Goal: Task Accomplishment & Management: Use online tool/utility

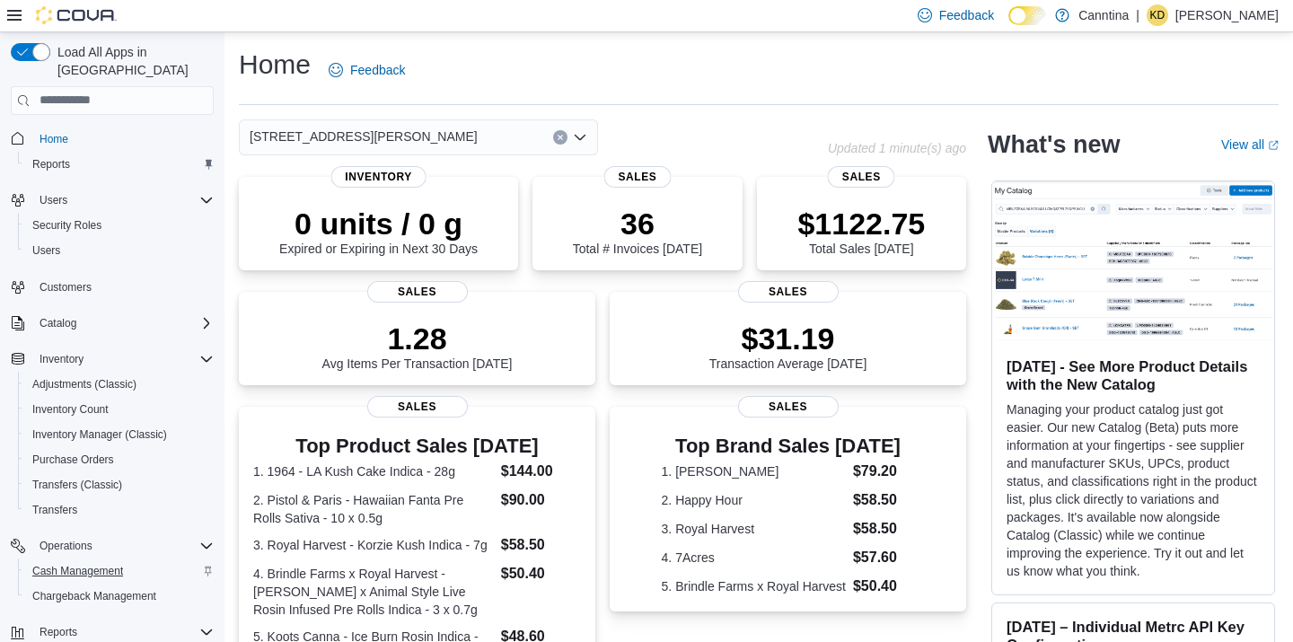
click at [114, 564] on span "Cash Management" at bounding box center [77, 571] width 91 height 14
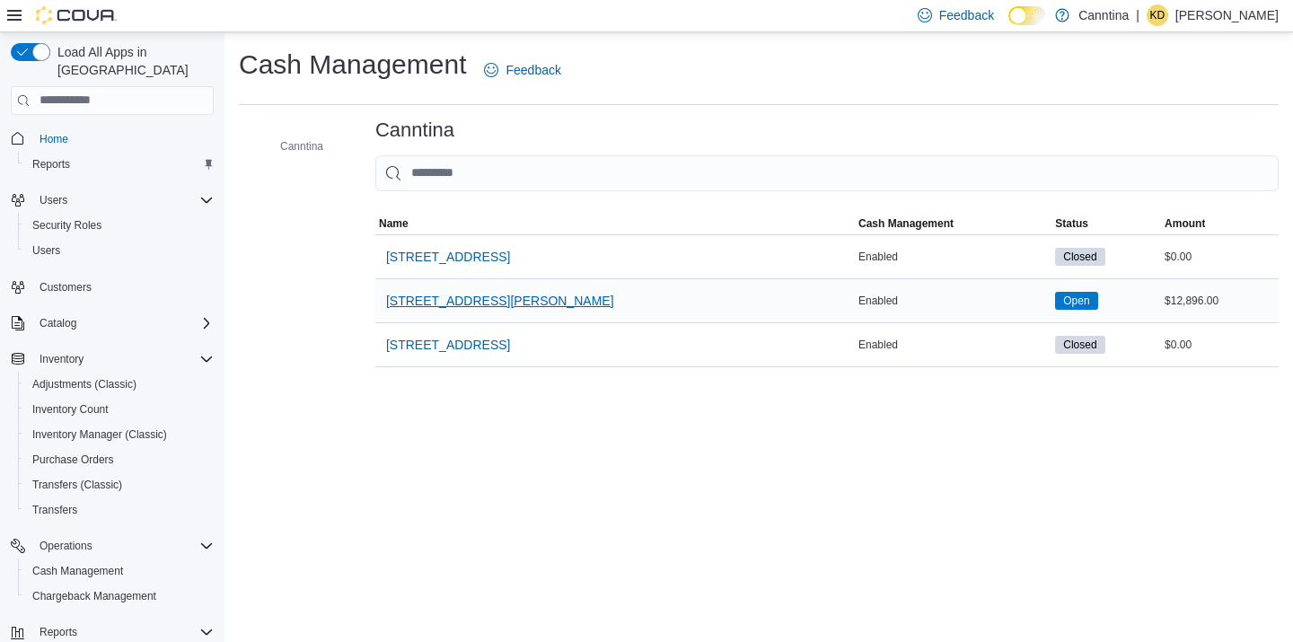
click at [449, 297] on span "[STREET_ADDRESS][PERSON_NAME]" at bounding box center [500, 301] width 228 height 18
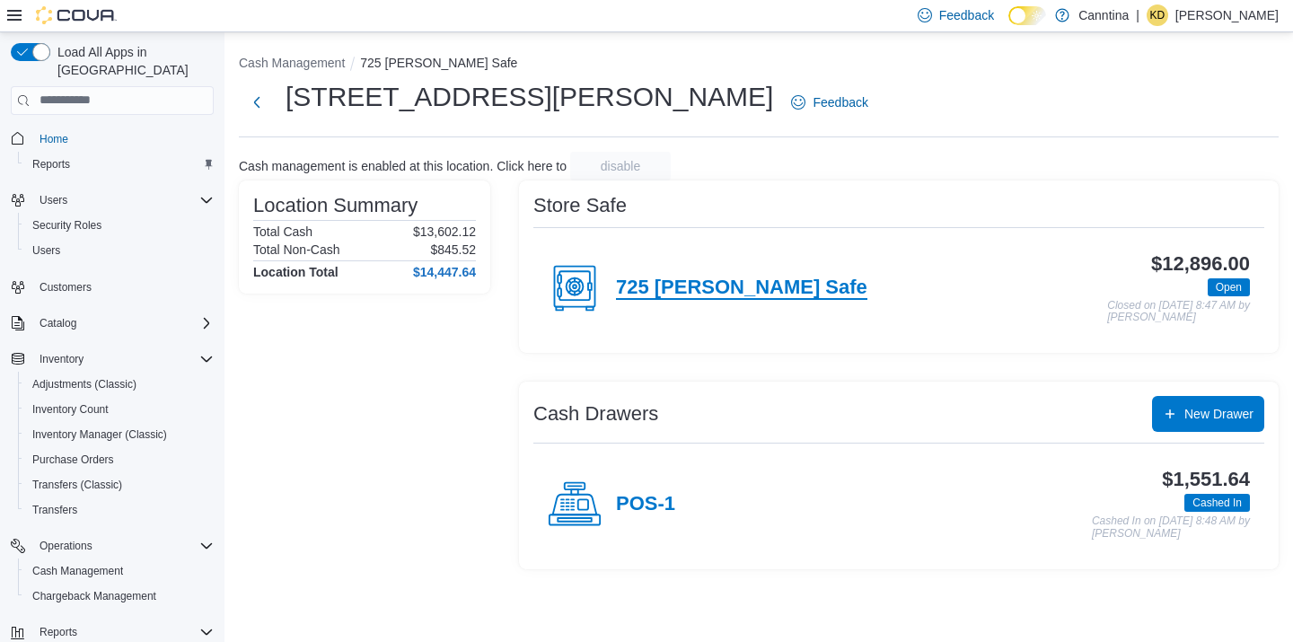
click at [713, 284] on h4 "725 [PERSON_NAME] Safe" at bounding box center [741, 288] width 251 height 23
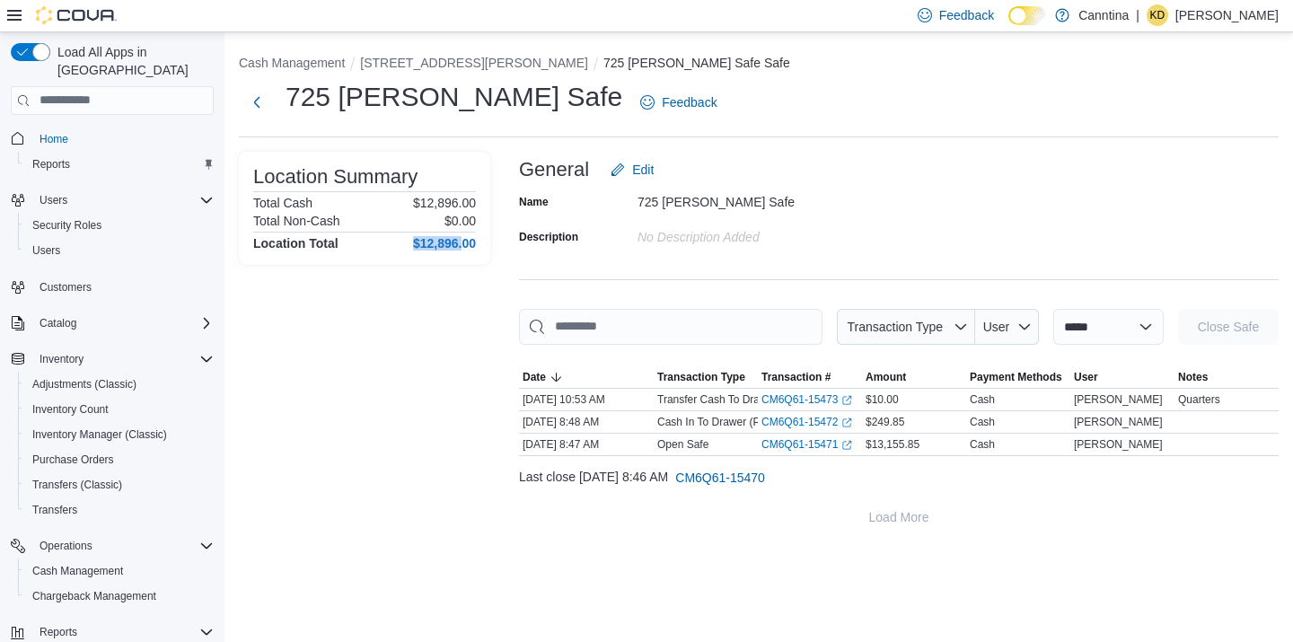
drag, startPoint x: 412, startPoint y: 238, endPoint x: 465, endPoint y: 239, distance: 53.0
click at [464, 239] on h4 "$12,896.00" at bounding box center [444, 243] width 63 height 14
click at [415, 56] on button "[STREET_ADDRESS][PERSON_NAME]" at bounding box center [474, 63] width 228 height 14
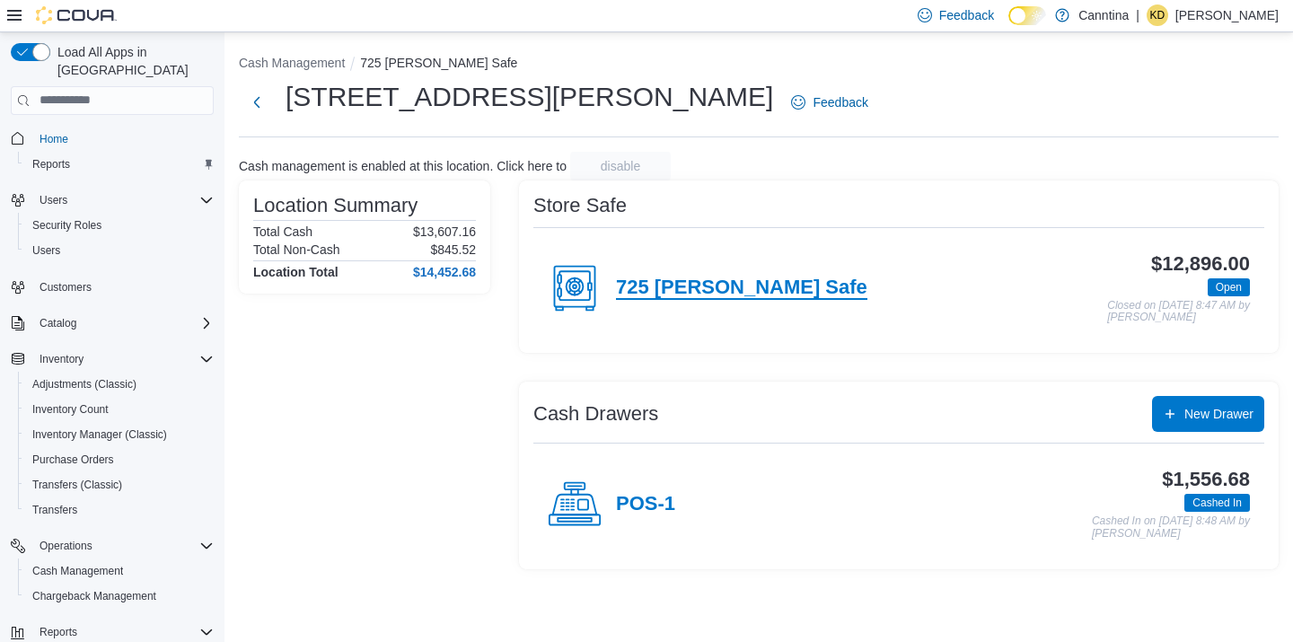
click at [692, 283] on h4 "725 [PERSON_NAME] Safe" at bounding box center [741, 288] width 251 height 23
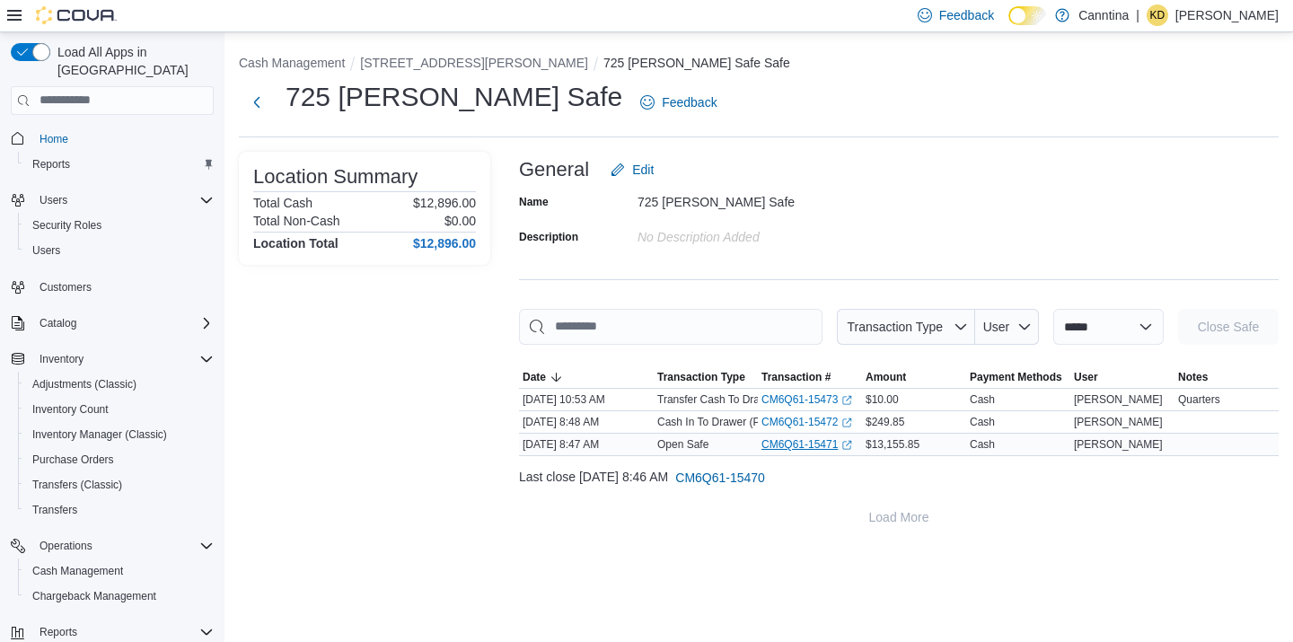
click at [808, 442] on link "CM6Q61-15471 (opens in a new tab or window)" at bounding box center [806, 444] width 91 height 14
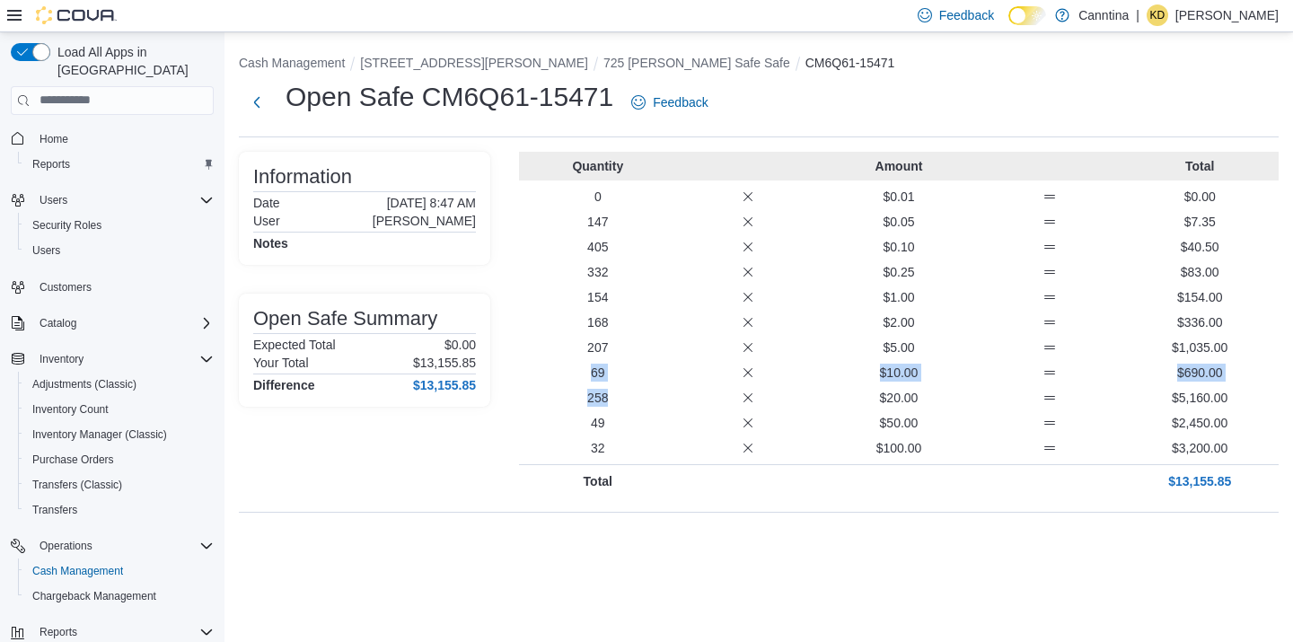
drag, startPoint x: 623, startPoint y: 400, endPoint x: 577, endPoint y: 367, distance: 56.6
click at [577, 367] on div "Quantity Amount Total 0 $0.01 $0.00 147 $0.05 $7.35 405 $0.10 $40.50 332 $0.25 …" at bounding box center [899, 325] width 760 height 346
click at [620, 375] on p "69" at bounding box center [598, 373] width 144 height 18
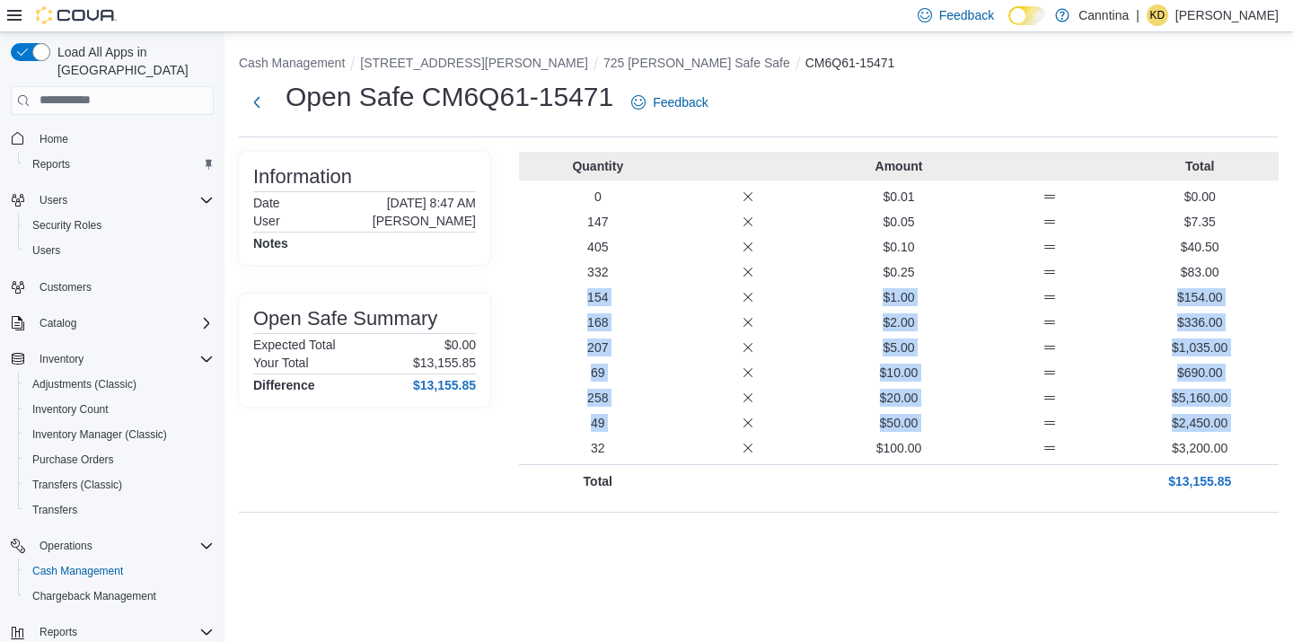
drag, startPoint x: 619, startPoint y: 431, endPoint x: 569, endPoint y: 276, distance: 163.0
click at [570, 284] on div "Quantity Amount Total 0 $0.01 $0.00 147 $0.05 $7.35 405 $0.10 $40.50 332 $0.25 …" at bounding box center [899, 325] width 760 height 346
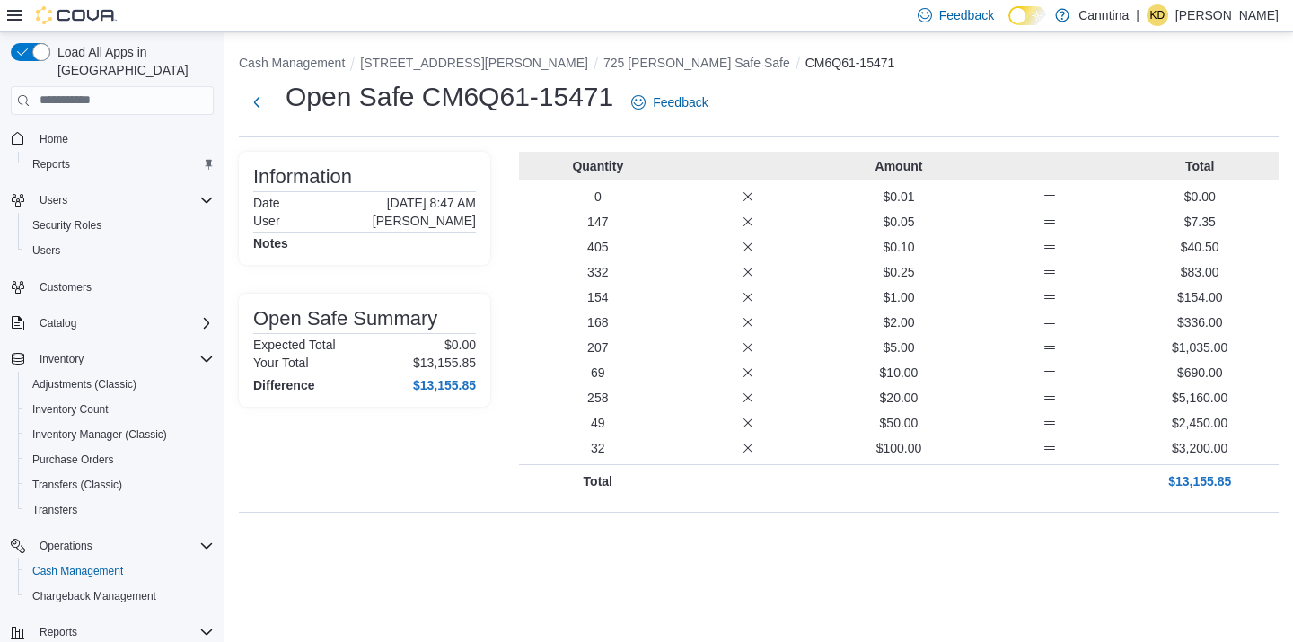
click at [686, 343] on div "207 $5.00 $1,035.00" at bounding box center [899, 348] width 760 height 18
drag, startPoint x: 611, startPoint y: 329, endPoint x: 578, endPoint y: 263, distance: 73.1
click at [578, 263] on div "Quantity Amount Total 0 $0.01 $0.00 147 $0.05 $7.35 405 $0.10 $40.50 332 $0.25 …" at bounding box center [899, 325] width 760 height 346
click at [657, 251] on p "405" at bounding box center [598, 247] width 144 height 18
drag, startPoint x: 616, startPoint y: 354, endPoint x: 564, endPoint y: 350, distance: 52.2
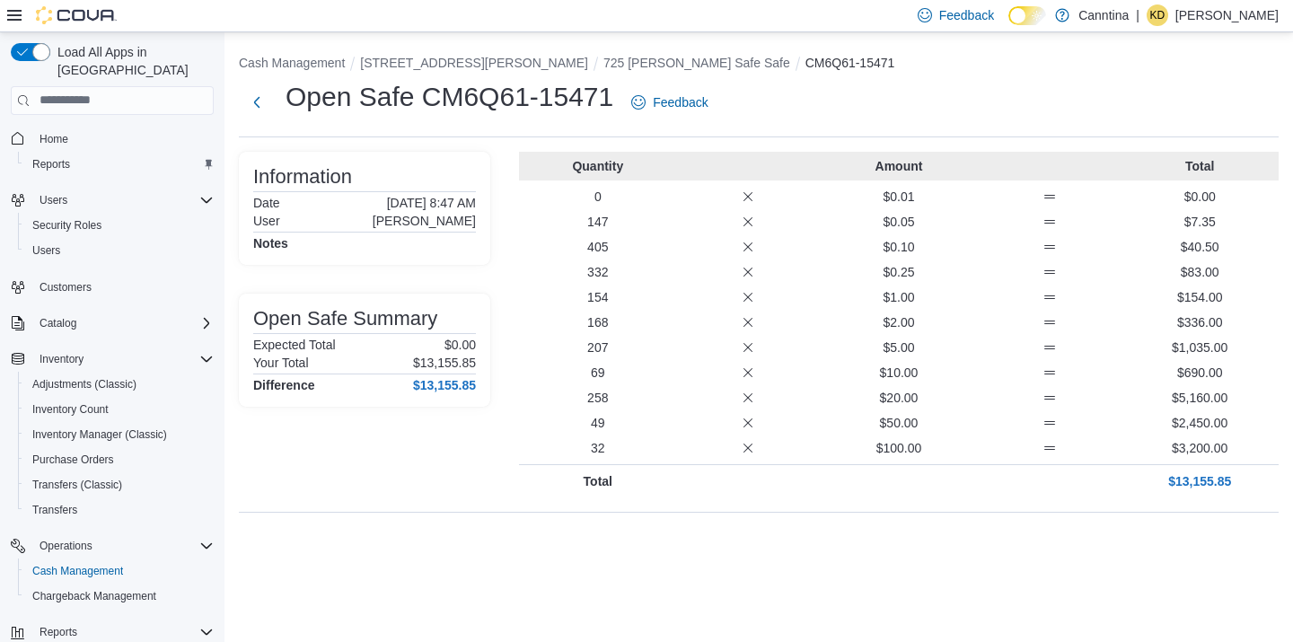
click at [564, 353] on p "207" at bounding box center [598, 348] width 144 height 18
drag, startPoint x: 633, startPoint y: 374, endPoint x: 585, endPoint y: 373, distance: 48.5
click at [585, 374] on p "69" at bounding box center [598, 373] width 144 height 18
drag, startPoint x: 617, startPoint y: 405, endPoint x: 574, endPoint y: 399, distance: 43.6
click at [574, 400] on p "258" at bounding box center [598, 398] width 144 height 18
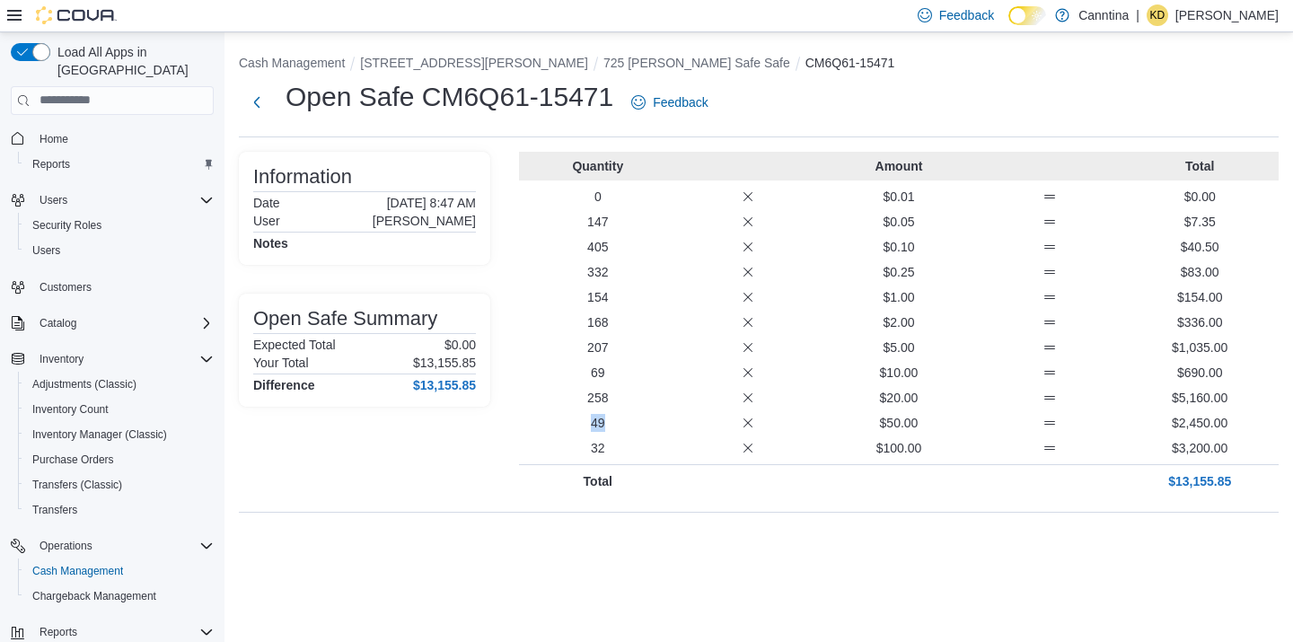
drag, startPoint x: 612, startPoint y: 428, endPoint x: 586, endPoint y: 428, distance: 26.0
click at [586, 428] on p "49" at bounding box center [598, 423] width 144 height 18
drag, startPoint x: 620, startPoint y: 457, endPoint x: 585, endPoint y: 451, distance: 35.6
click at [585, 451] on div "Quantity Amount Total 0 $0.01 $0.00 147 $0.05 $7.35 405 $0.10 $40.50 332 $0.25 …" at bounding box center [899, 325] width 760 height 346
click at [1287, 313] on div "Cash Management [STREET_ADDRESS][PERSON_NAME][PERSON_NAME] Open Safe CM6Q61-154…" at bounding box center [758, 286] width 1069 height 509
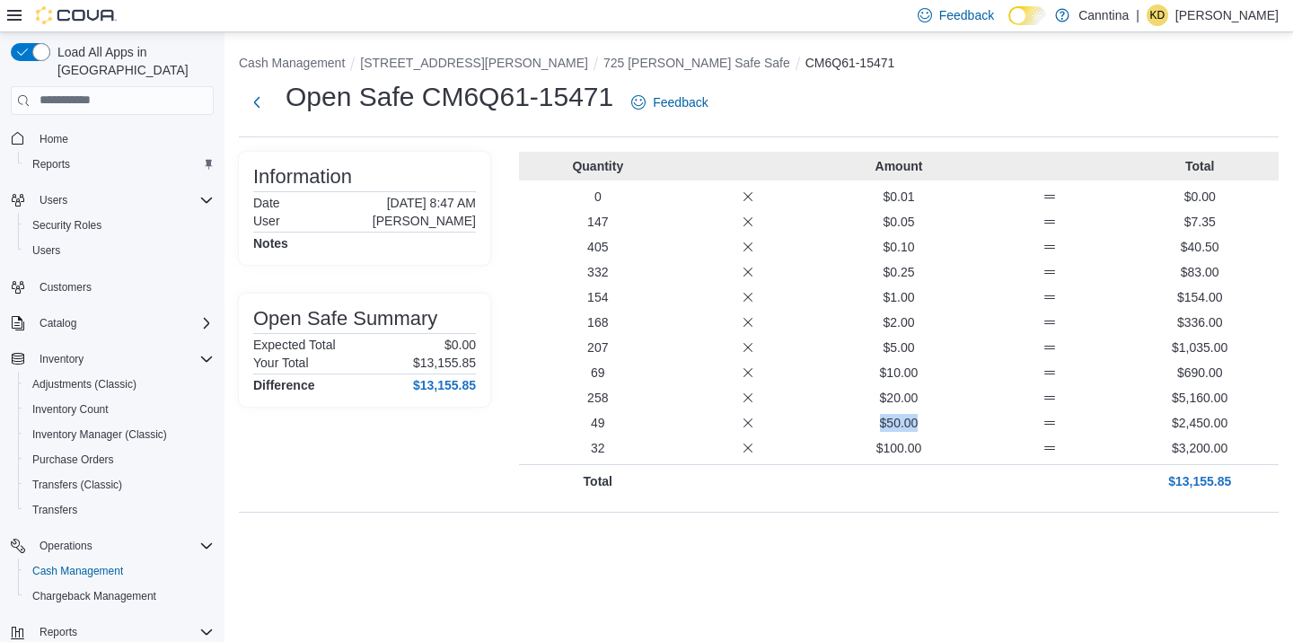
drag, startPoint x: 923, startPoint y: 429, endPoint x: 826, endPoint y: 408, distance: 99.3
click at [826, 409] on div "Quantity Amount Total 0 $0.01 $0.00 147 $0.05 $7.35 405 $0.10 $40.50 332 $0.25 …" at bounding box center [899, 325] width 760 height 346
click at [603, 69] on button "725 [PERSON_NAME] Safe Safe" at bounding box center [696, 63] width 187 height 14
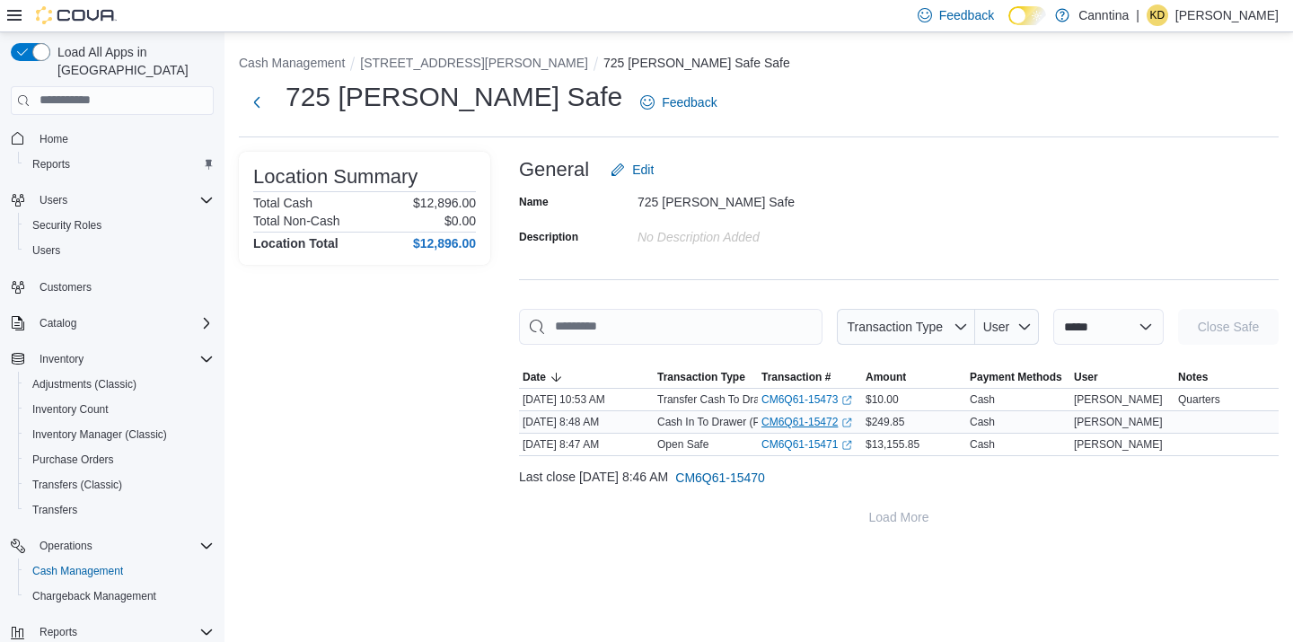
click at [815, 419] on link "CM6Q61-15472 (opens in a new tab or window)" at bounding box center [806, 422] width 91 height 14
click at [814, 393] on link "CM6Q61-15473 (opens in a new tab or window)" at bounding box center [806, 399] width 91 height 14
click at [809, 442] on link "CM6Q61-15471 (opens in a new tab or window)" at bounding box center [806, 444] width 91 height 14
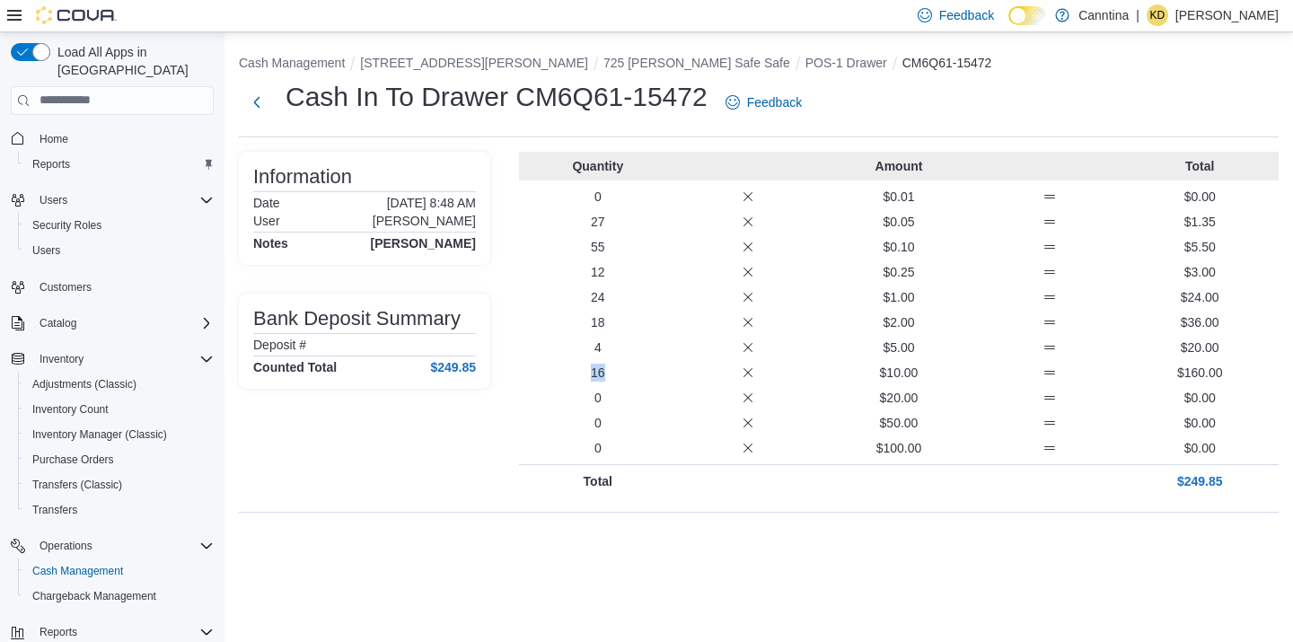
drag, startPoint x: 625, startPoint y: 370, endPoint x: 569, endPoint y: 374, distance: 55.9
click at [569, 374] on p "16" at bounding box center [598, 373] width 144 height 18
drag, startPoint x: 635, startPoint y: 346, endPoint x: 552, endPoint y: 344, distance: 82.6
click at [552, 345] on p "4" at bounding box center [598, 348] width 144 height 18
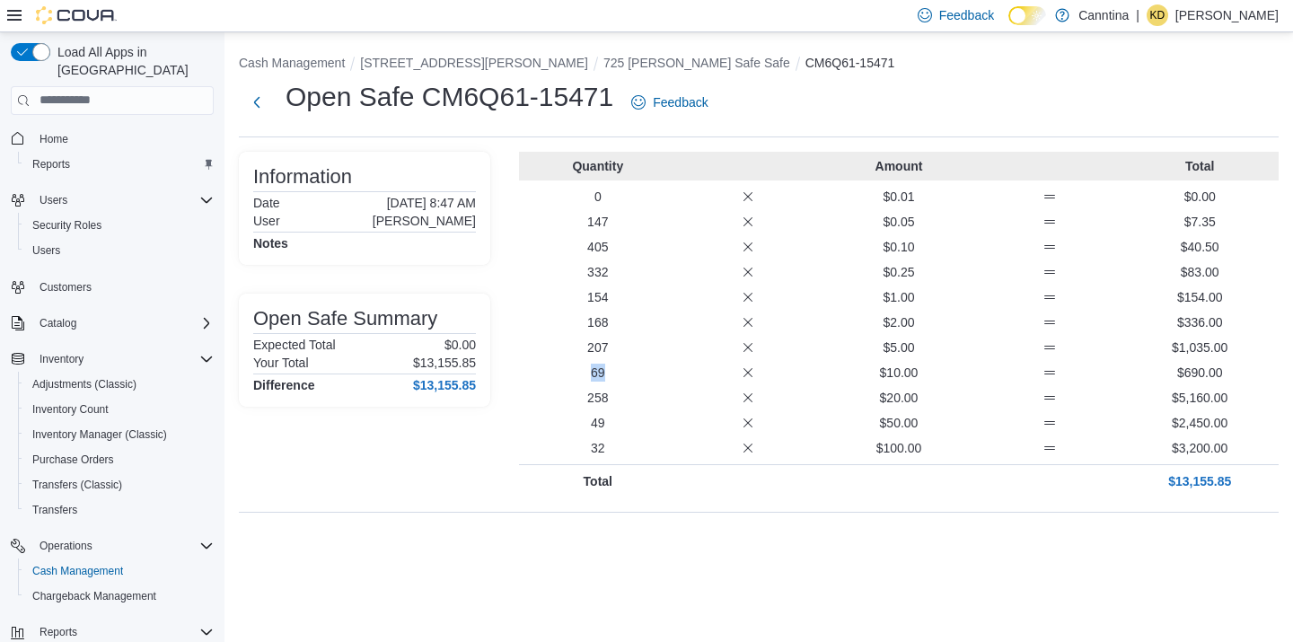
drag, startPoint x: 603, startPoint y: 377, endPoint x: 580, endPoint y: 367, distance: 25.3
click at [580, 367] on p "69" at bounding box center [598, 373] width 144 height 18
drag, startPoint x: 630, startPoint y: 333, endPoint x: 581, endPoint y: 333, distance: 49.4
click at [581, 333] on div "Quantity Amount Total 0 $0.01 $0.00 147 $0.05 $7.35 405 $0.10 $40.50 332 $0.25 …" at bounding box center [899, 325] width 760 height 346
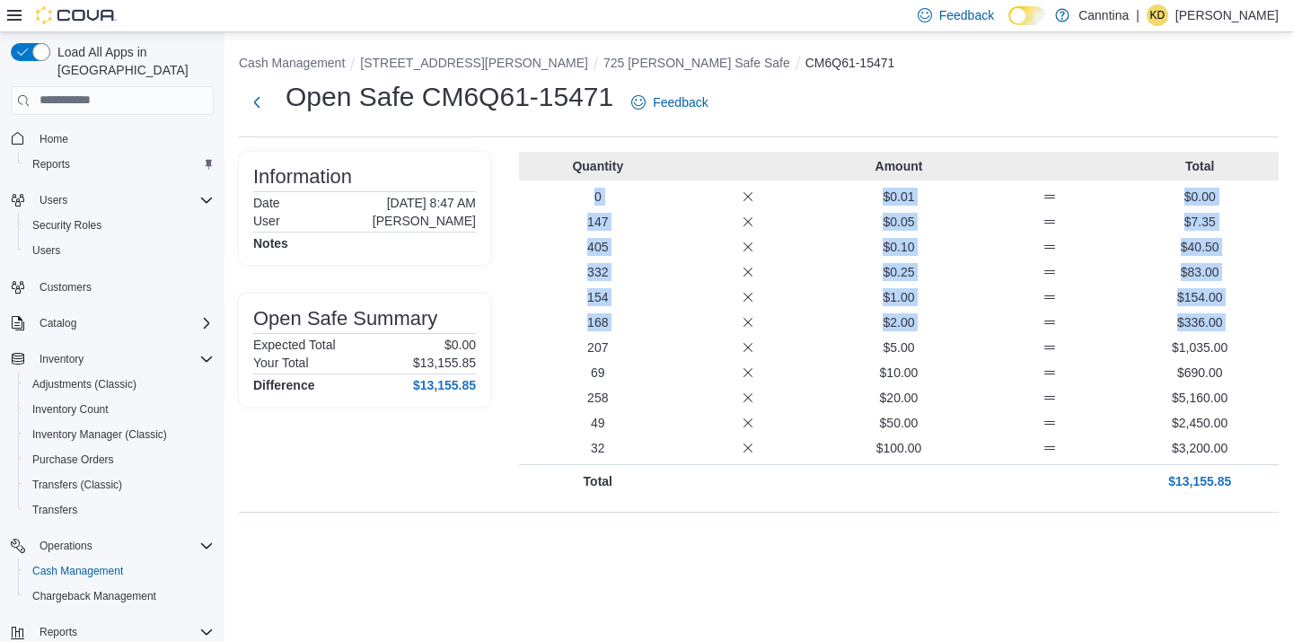
drag, startPoint x: 622, startPoint y: 330, endPoint x: 575, endPoint y: 202, distance: 136.9
click at [575, 202] on div "Quantity Amount Total 0 $0.01 $0.00 147 $0.05 $7.35 405 $0.10 $40.50 332 $0.25 …" at bounding box center [899, 325] width 760 height 346
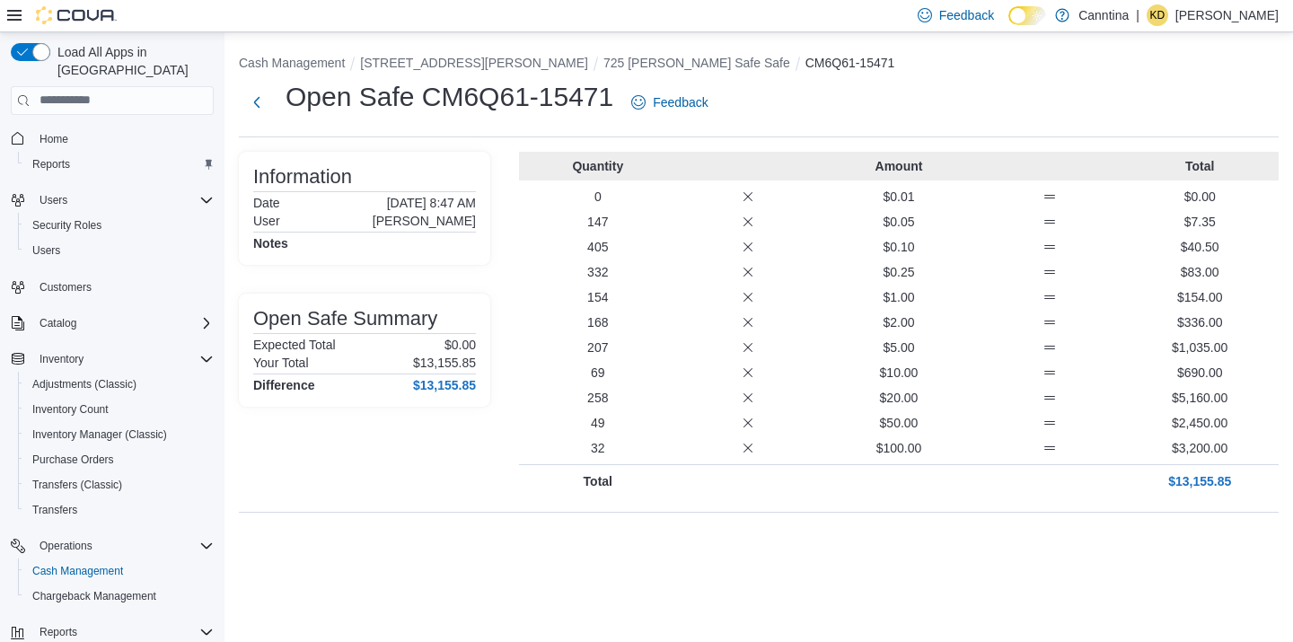
click at [654, 622] on div "Cash Management [STREET_ADDRESS][PERSON_NAME][PERSON_NAME] Open Safe CM6Q61-154…" at bounding box center [758, 337] width 1069 height 610
click at [603, 66] on button "725 [PERSON_NAME] Safe Safe" at bounding box center [696, 63] width 187 height 14
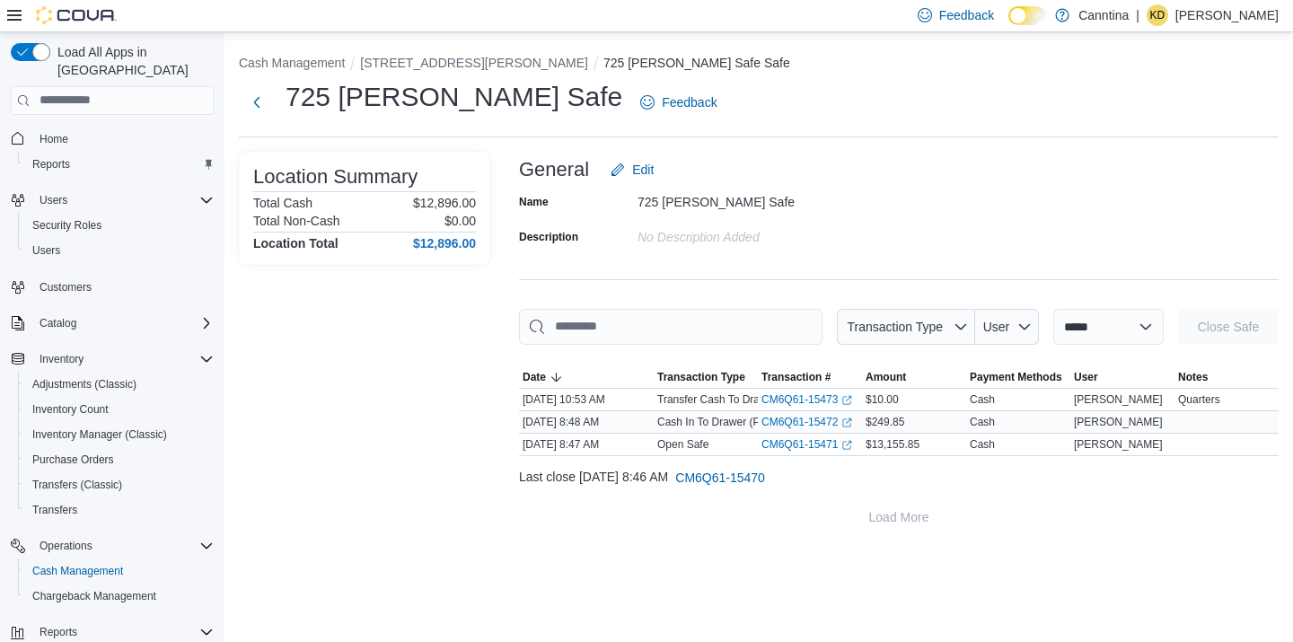
click at [839, 411] on div "CM6Q61-15472 (opens in a new tab or window)" at bounding box center [810, 422] width 104 height 22
click at [677, 326] on input "This is a search bar. As you type, the results lower in the page will automatic…" at bounding box center [670, 327] width 303 height 36
click at [875, 331] on span "Transaction Type" at bounding box center [895, 327] width 96 height 14
click at [953, 130] on div "725 [PERSON_NAME] Safe Feedback" at bounding box center [759, 108] width 1040 height 58
select select "**********"
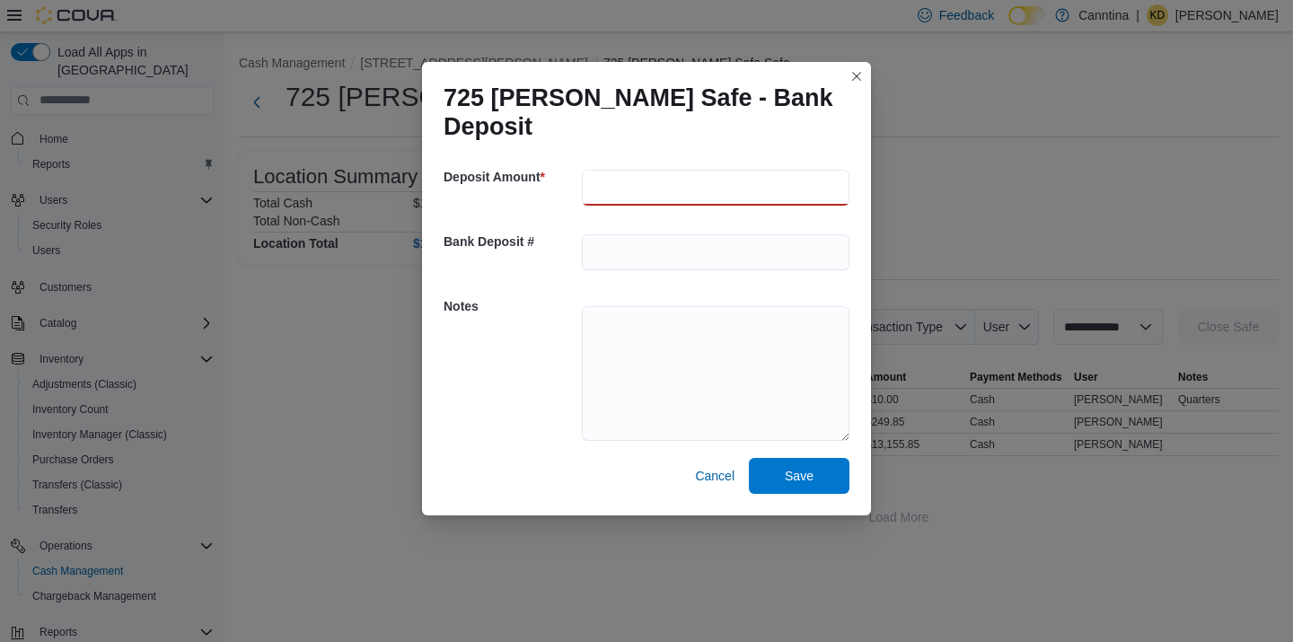
click at [646, 188] on input "number" at bounding box center [716, 188] width 268 height 36
type input "*****"
click at [652, 251] on input "text" at bounding box center [716, 252] width 268 height 36
click at [655, 362] on textarea at bounding box center [716, 373] width 268 height 135
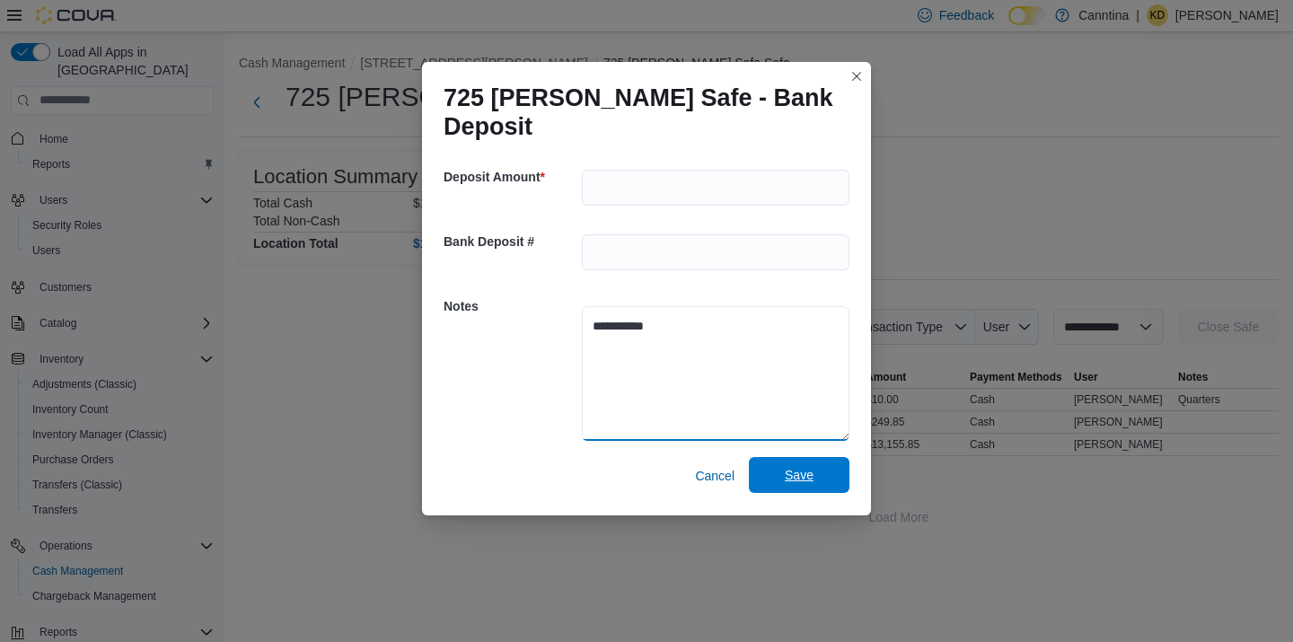
type textarea "**********"
click at [813, 466] on span "Save" at bounding box center [799, 475] width 29 height 18
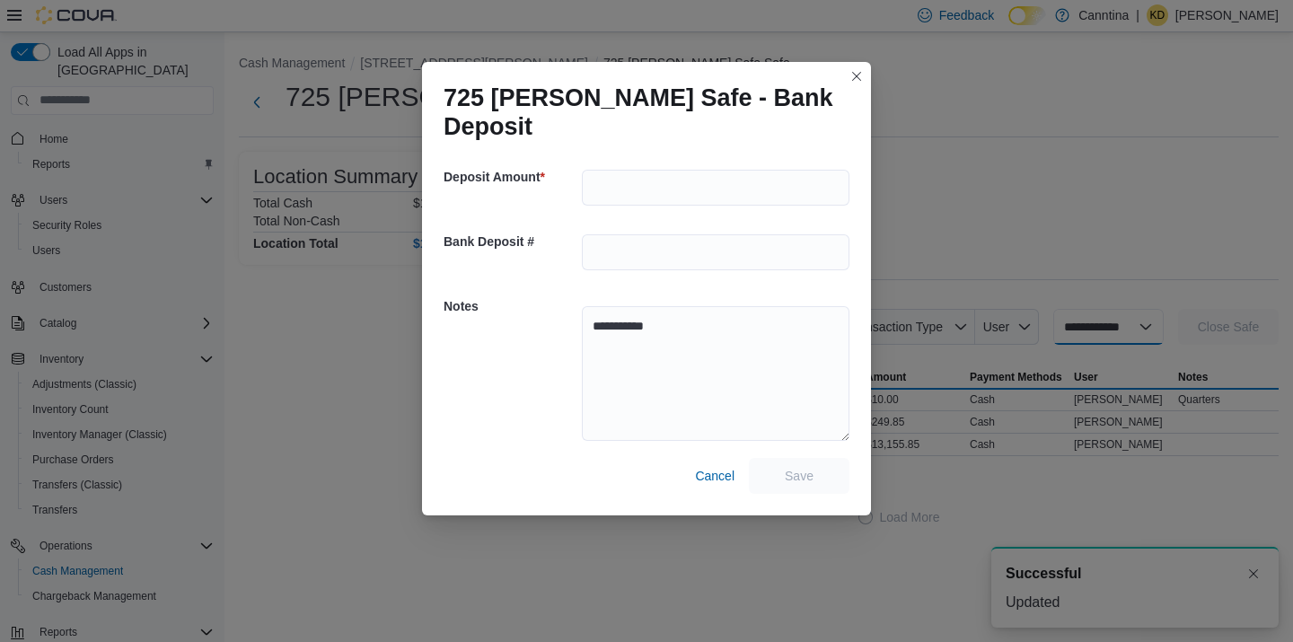
scroll to position [2, 0]
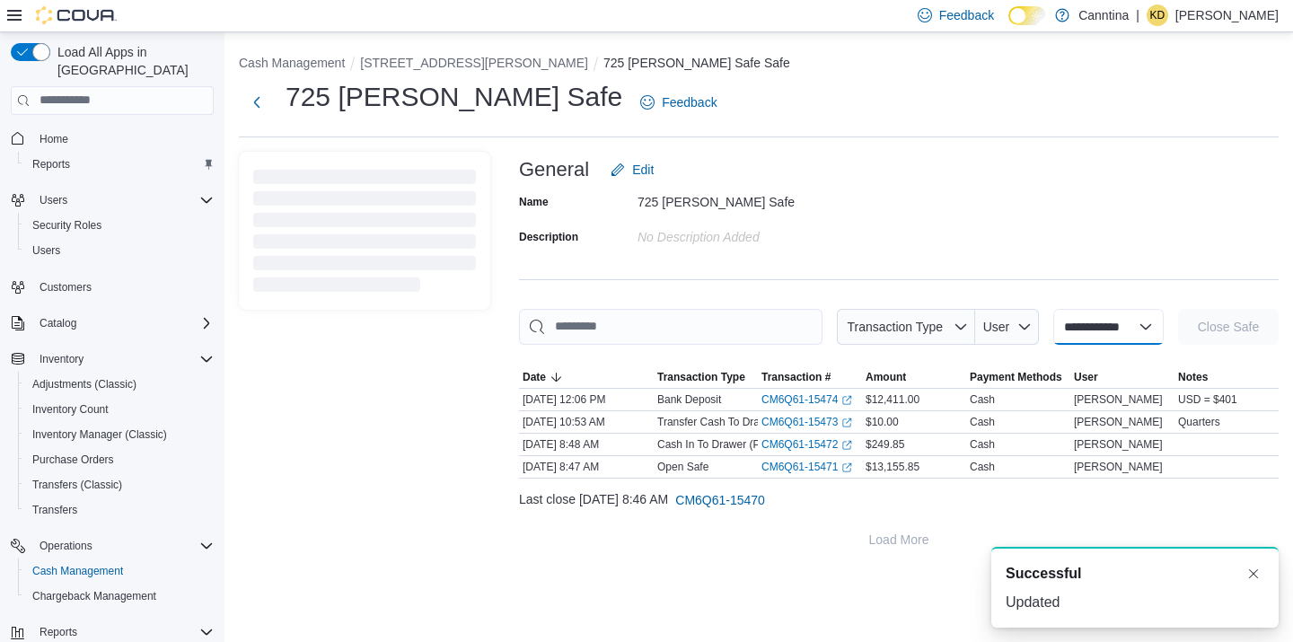
select select
